Goal: Navigation & Orientation: Find specific page/section

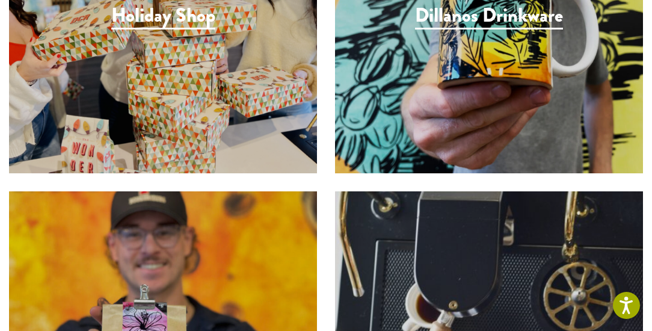
scroll to position [1875, 0]
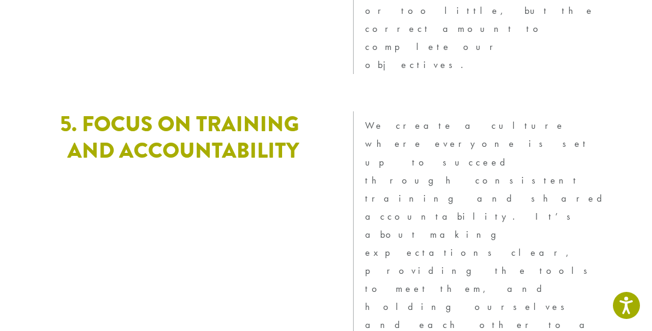
scroll to position [3637, 0]
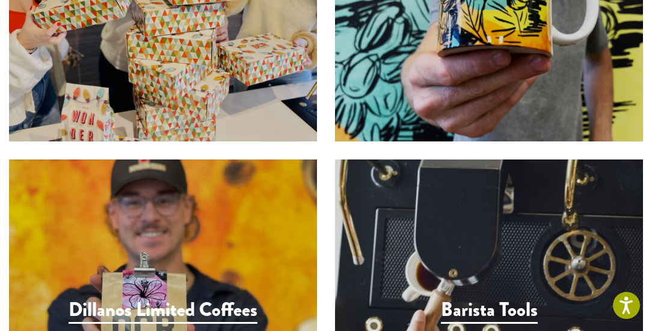
scroll to position [1875, 0]
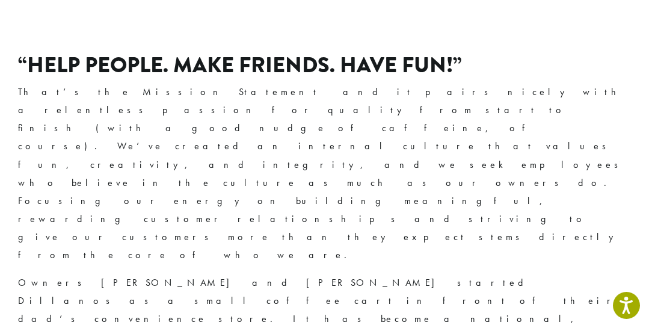
scroll to position [137, 0]
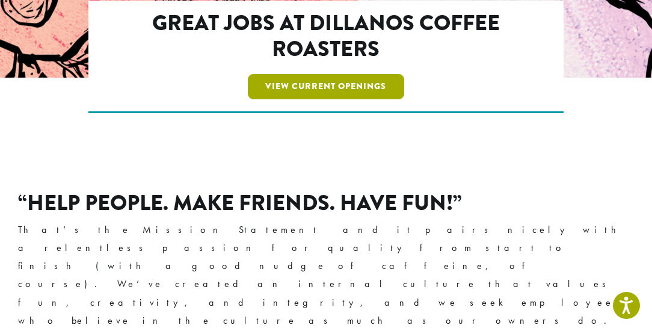
click at [330, 92] on link "View Current Openings" at bounding box center [326, 86] width 157 height 25
